Goal: Check status: Check status

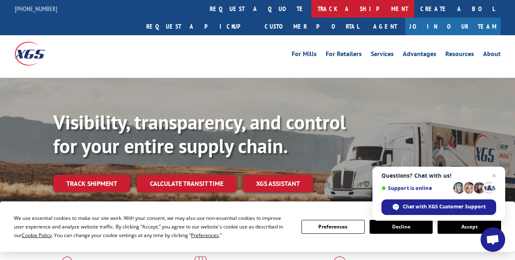
click at [311, 9] on link "track a shipment" at bounding box center [362, 9] width 103 height 18
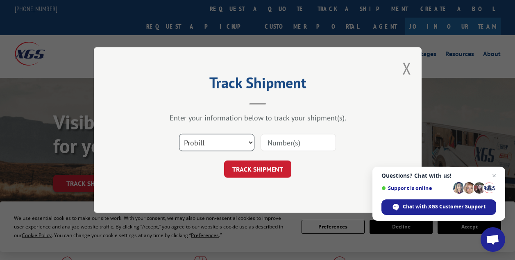
click at [250, 141] on select "Select category... Probill BOL PO" at bounding box center [216, 142] width 75 height 17
select select "bol"
click at [179, 134] on select "Select category... Probill BOL PO" at bounding box center [216, 142] width 75 height 17
paste input "362591"
type input "362591"
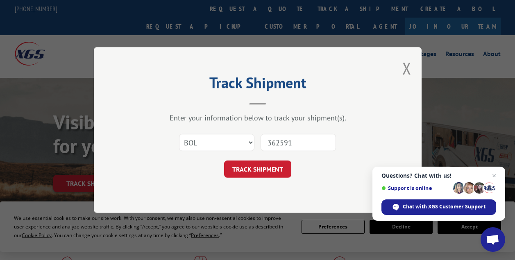
click at [270, 168] on button "TRACK SHIPMENT" at bounding box center [257, 169] width 67 height 17
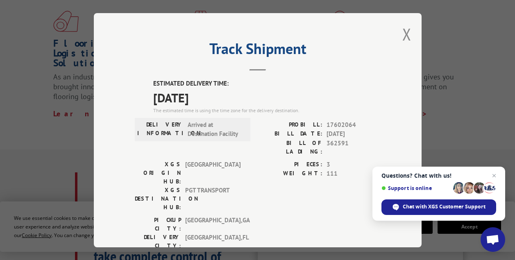
scroll to position [205, 0]
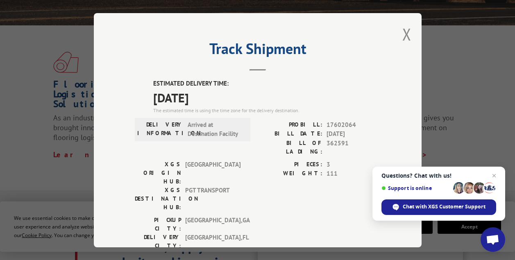
click at [403, 32] on button "Close modal" at bounding box center [406, 34] width 9 height 22
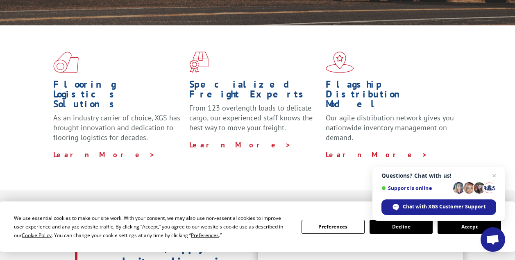
scroll to position [0, 0]
